Goal: Transaction & Acquisition: Purchase product/service

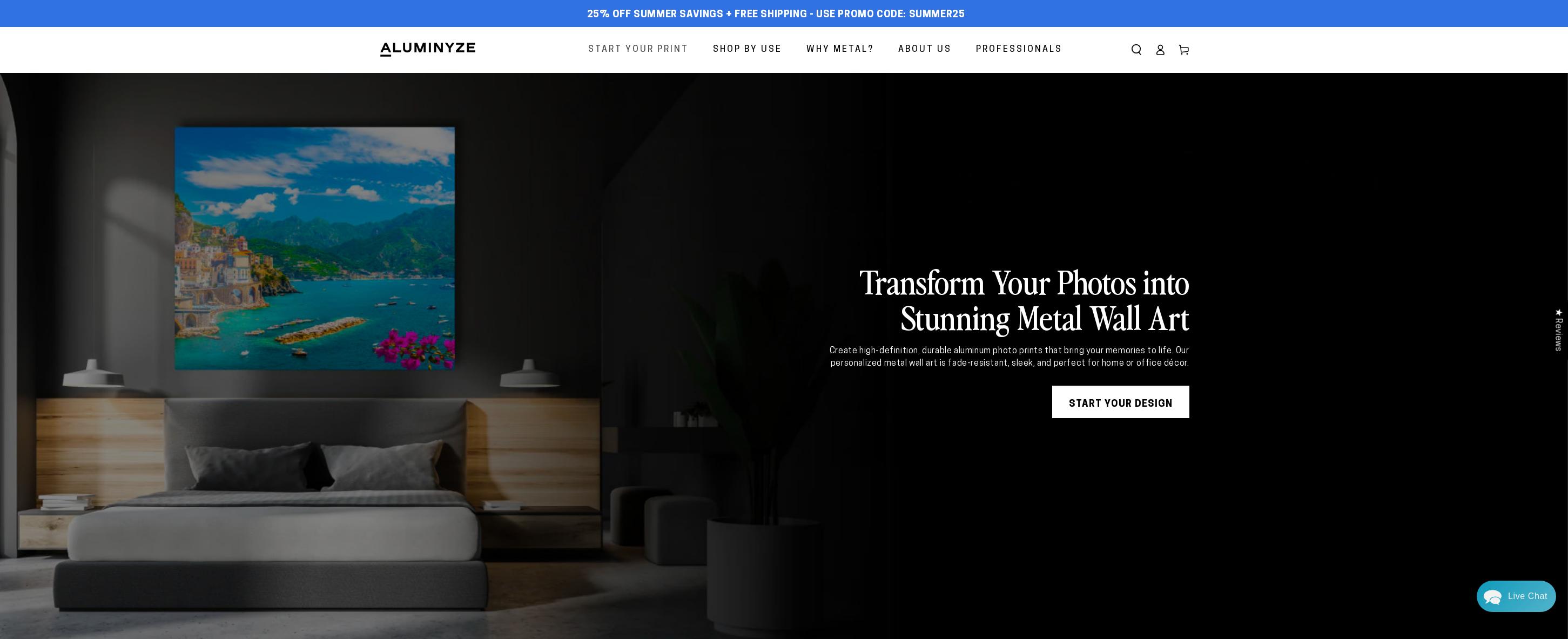
click at [655, 55] on span "Start Your Print" at bounding box center [638, 50] width 100 height 16
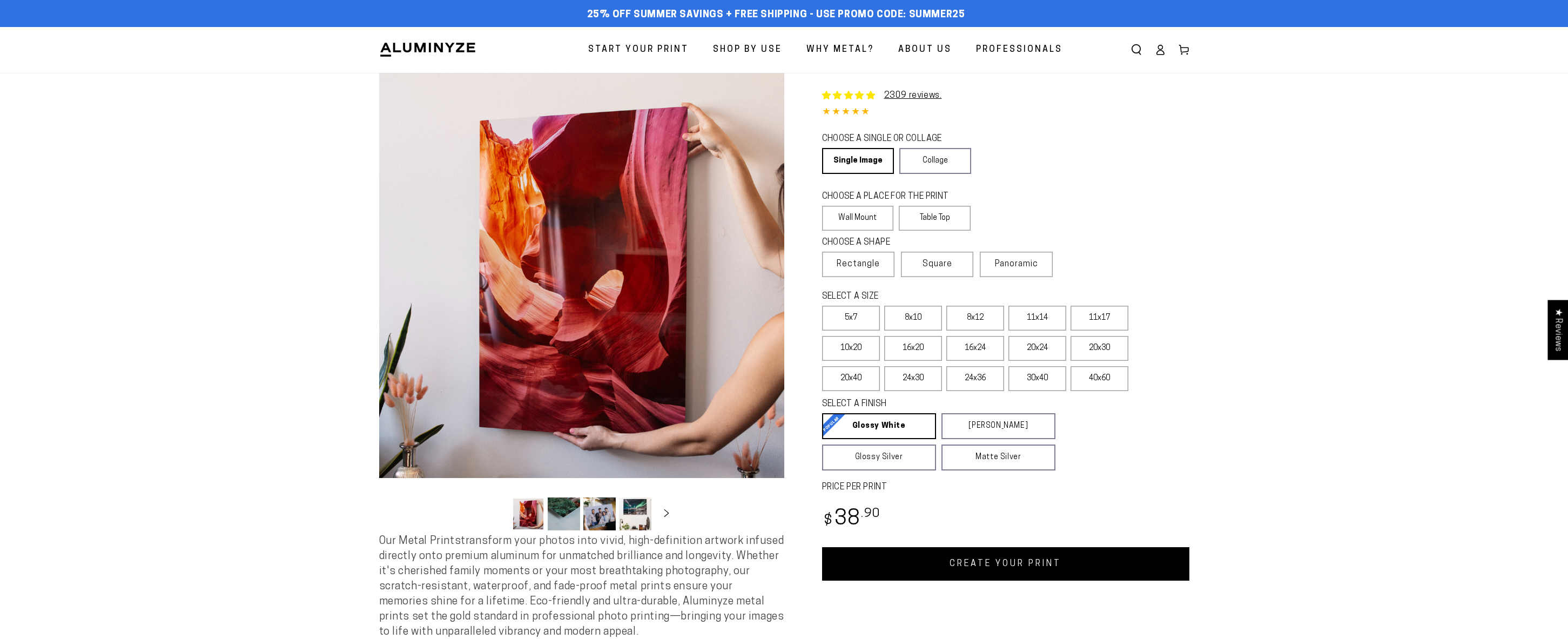
select select "**********"
click at [859, 347] on label "10x20" at bounding box center [851, 348] width 58 height 25
click at [999, 570] on link "CREATE YOUR PRINT" at bounding box center [1006, 564] width 367 height 33
